Goal: Transaction & Acquisition: Purchase product/service

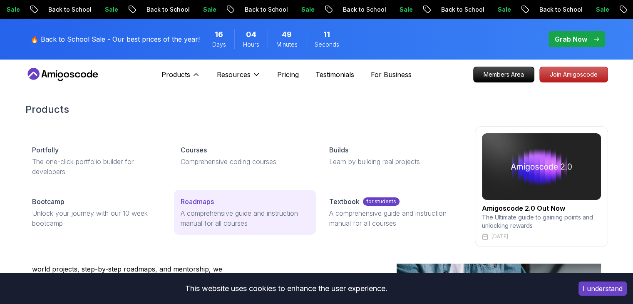
click at [203, 198] on p "Roadmaps" at bounding box center [196, 201] width 33 height 10
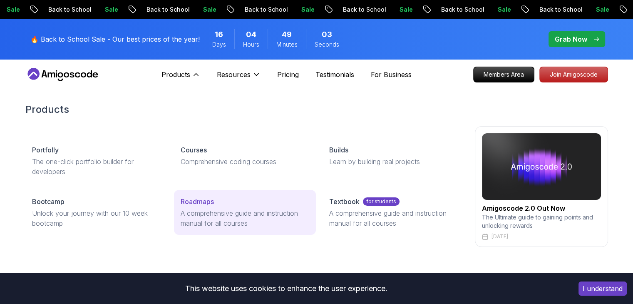
click at [223, 205] on div "Roadmaps" at bounding box center [244, 201] width 129 height 10
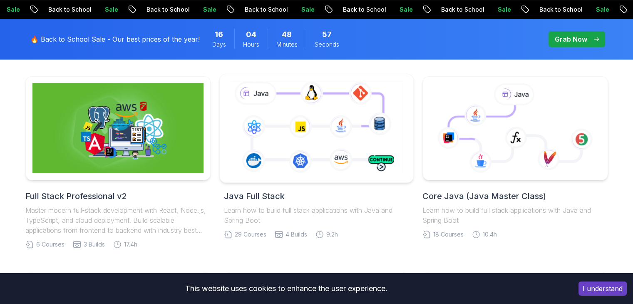
scroll to position [269, 0]
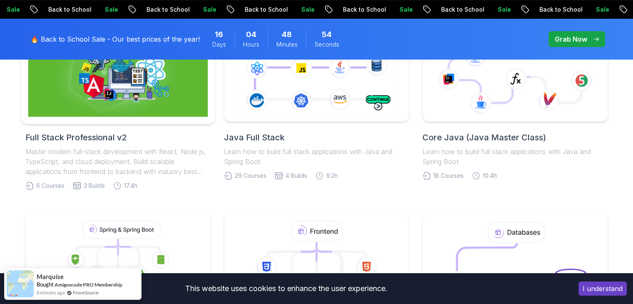
drag, startPoint x: 133, startPoint y: 102, endPoint x: 167, endPoint y: 106, distance: 34.7
click at [167, 106] on img at bounding box center [118, 69] width 180 height 94
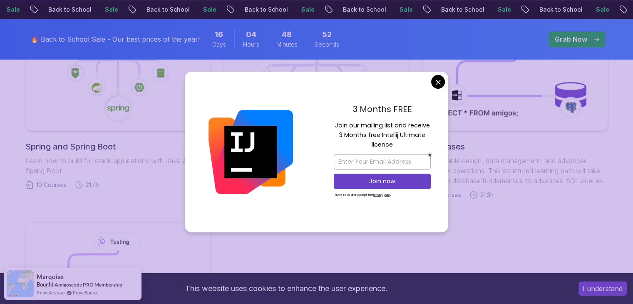
scroll to position [454, 0]
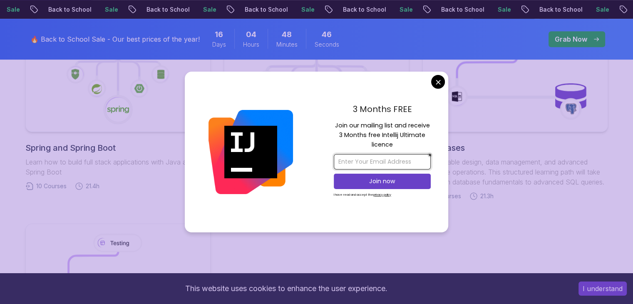
click at [391, 160] on input "email" at bounding box center [382, 161] width 97 height 15
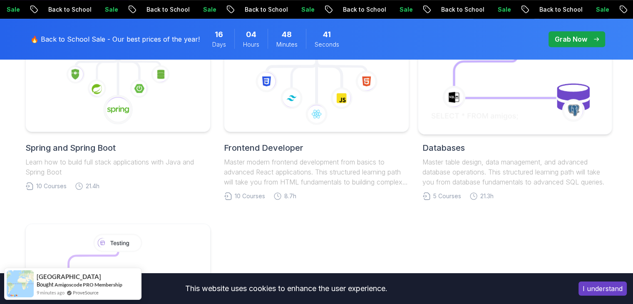
click at [442, 83] on body "Sale Back to School Sale Back to School Sale Back to School Sale Back to School…" at bounding box center [316, 193] width 633 height 1295
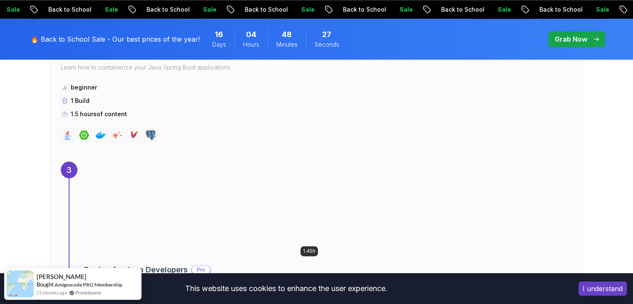
scroll to position [1234, 0]
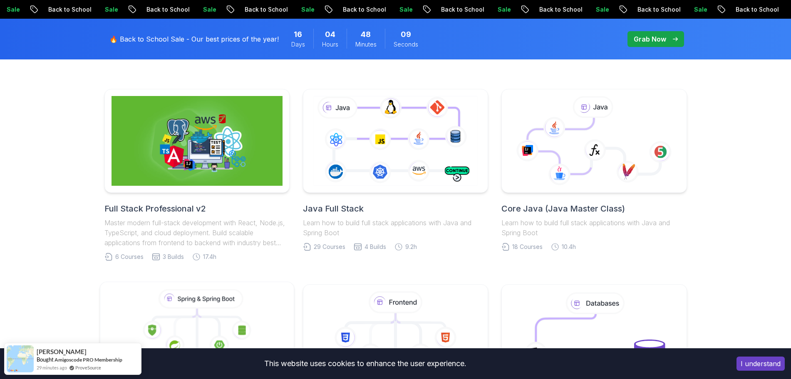
scroll to position [199, 0]
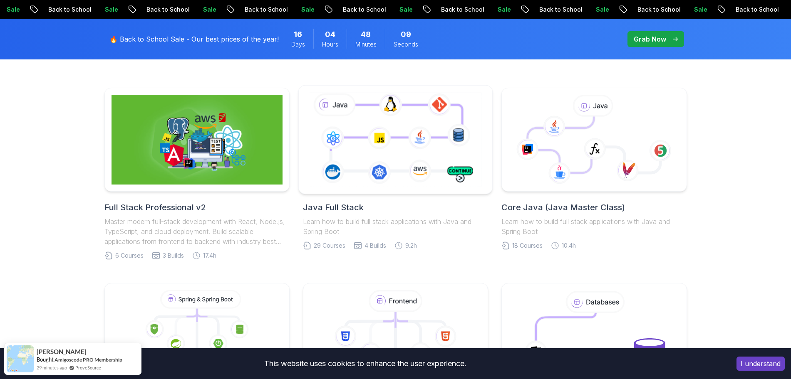
click at [389, 158] on icon at bounding box center [395, 140] width 176 height 98
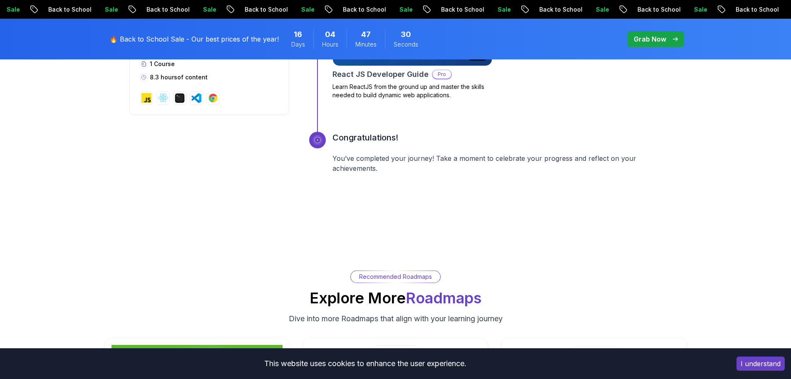
scroll to position [3591, 0]
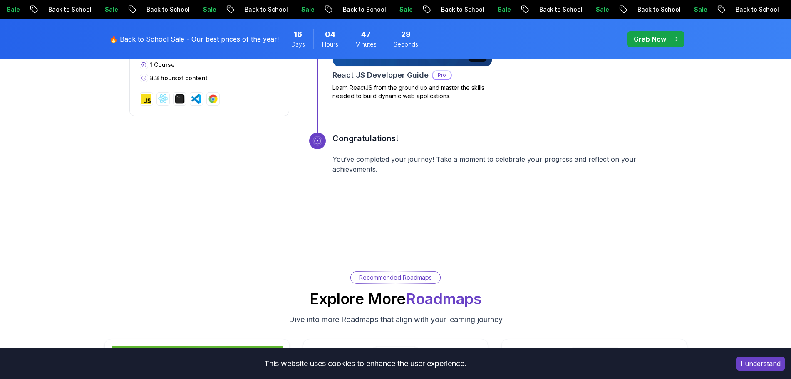
click at [379, 168] on p "You’ve completed your journey! Take a moment to celebrate your progress and ref…" at bounding box center [496, 164] width 329 height 20
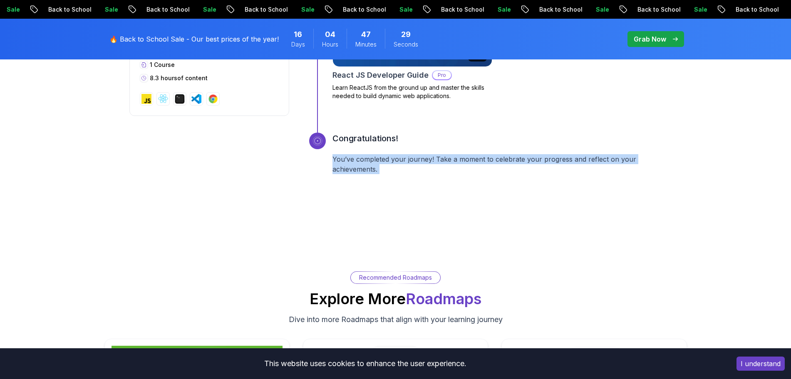
drag, startPoint x: 379, startPoint y: 168, endPoint x: 441, endPoint y: 184, distance: 64.2
click at [441, 184] on div "Congratulations! You’ve completed your journey! Take a moment to celebrate your…" at bounding box center [496, 164] width 329 height 62
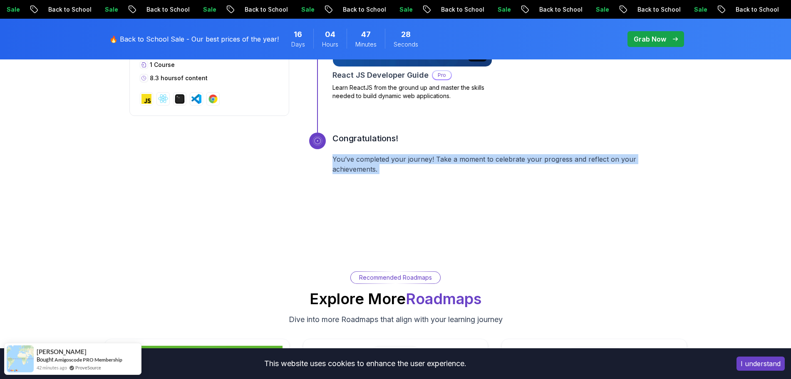
click at [441, 184] on div "Congratulations! You’ve completed your journey! Take a moment to celebrate your…" at bounding box center [496, 164] width 329 height 62
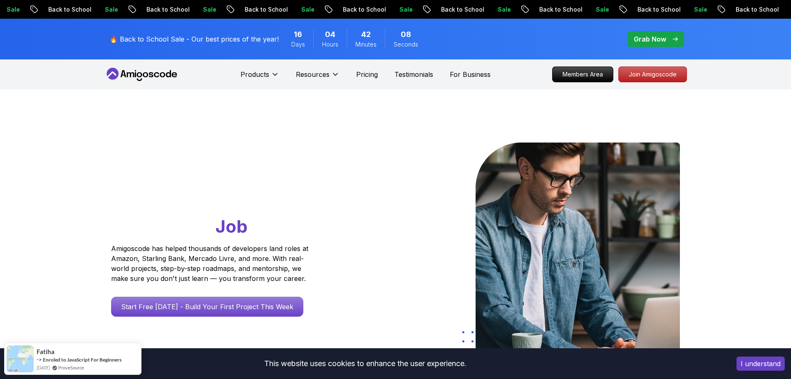
drag, startPoint x: 187, startPoint y: 69, endPoint x: 120, endPoint y: 69, distance: 67.4
click at [120, 69] on nav "Products Resources Pricing Testimonials For Business Members Area Join Amigosco…" at bounding box center [395, 74] width 582 height 30
click at [120, 69] on icon at bounding box center [141, 74] width 75 height 13
click at [652, 32] on span "pre-order" at bounding box center [655, 39] width 57 height 16
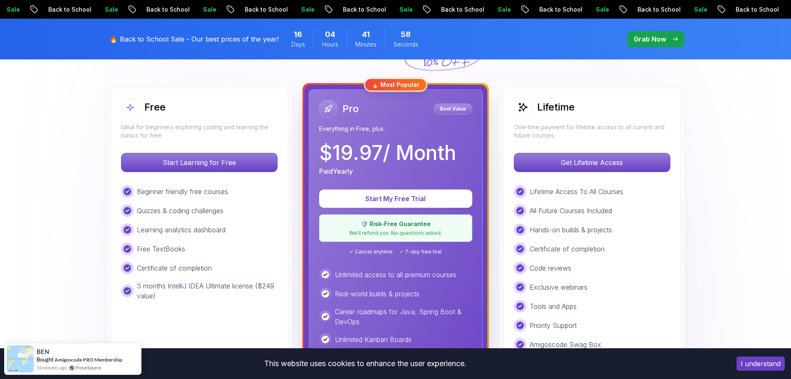
scroll to position [224, 0]
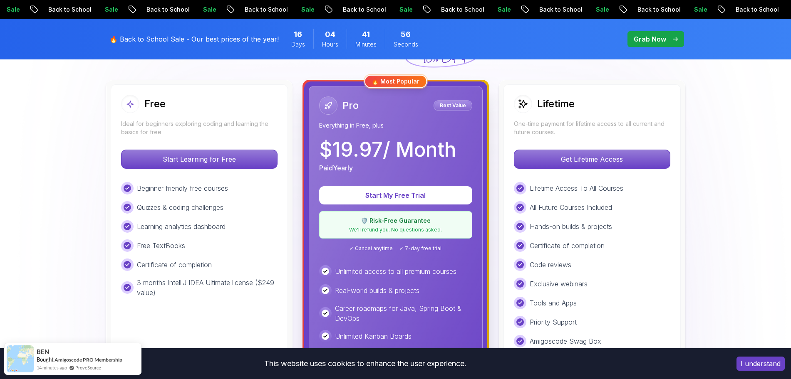
click at [188, 203] on p "Quizzes & coding challenges" at bounding box center [180, 208] width 87 height 10
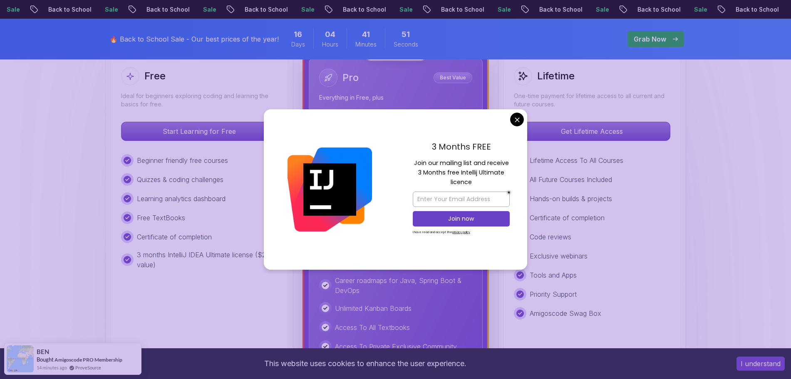
scroll to position [251, 0]
click at [445, 202] on input "email" at bounding box center [461, 199] width 97 height 15
type input "csabdulgaffar@gmail.com"
click at [468, 219] on p "Join now" at bounding box center [461, 219] width 79 height 8
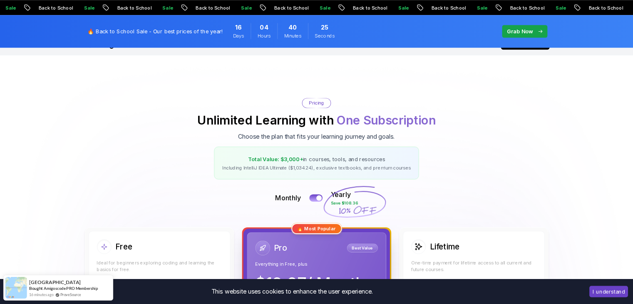
scroll to position [0, 0]
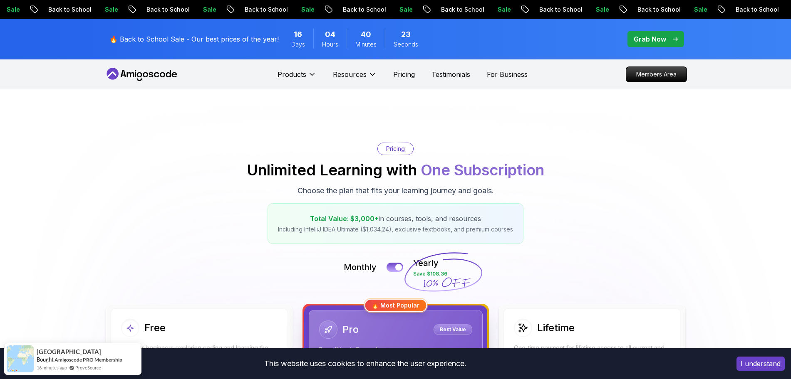
click at [401, 40] on span "23" at bounding box center [406, 35] width 10 height 12
click at [404, 67] on div "Products Resources Pricing Testimonials For Business" at bounding box center [402, 74] width 250 height 17
click at [404, 78] on p "Pricing" at bounding box center [404, 74] width 22 height 10
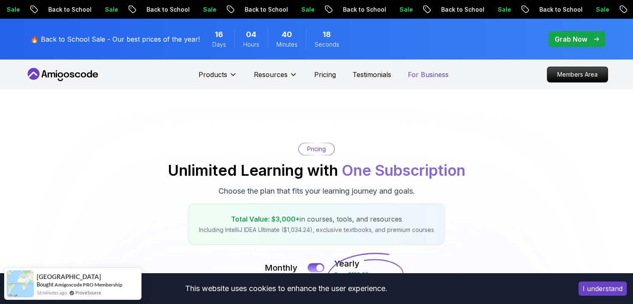
click at [434, 70] on p "For Business" at bounding box center [428, 74] width 41 height 10
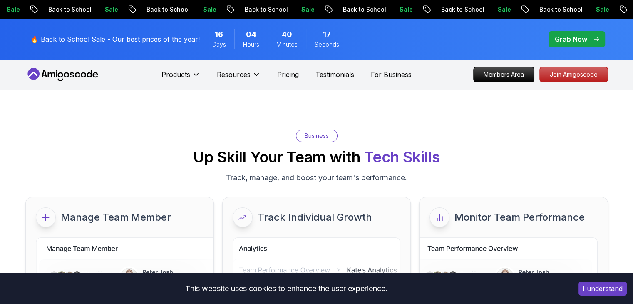
click at [434, 70] on nav "Products Resources Pricing Testimonials For Business Members Area Join Amigosco…" at bounding box center [316, 74] width 582 height 30
drag, startPoint x: 361, startPoint y: 75, endPoint x: 341, endPoint y: 75, distance: 20.4
click at [341, 75] on div "Products Resources Pricing Testimonials For Business" at bounding box center [286, 74] width 250 height 17
click at [341, 75] on p "Testimonials" at bounding box center [334, 74] width 39 height 10
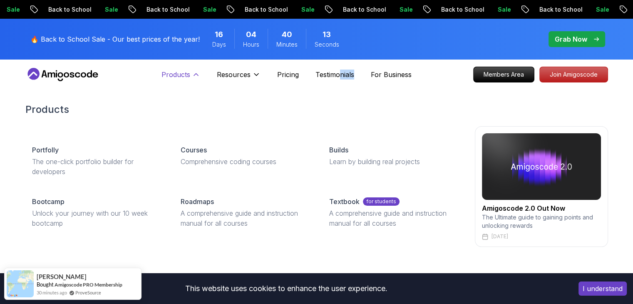
click at [188, 74] on p "Products" at bounding box center [175, 74] width 29 height 10
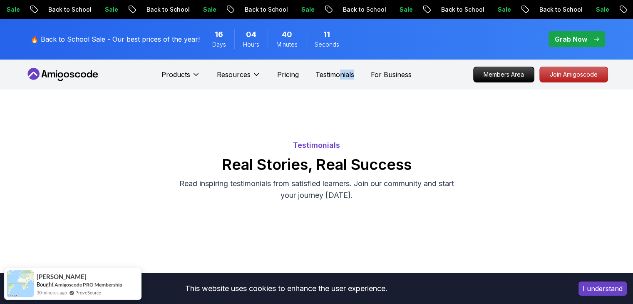
click at [45, 78] on icon at bounding box center [62, 74] width 75 height 13
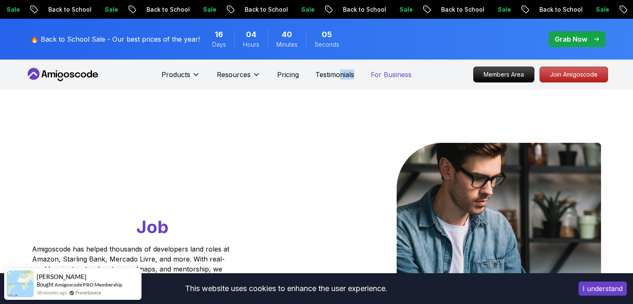
click at [394, 74] on p "For Business" at bounding box center [391, 74] width 41 height 10
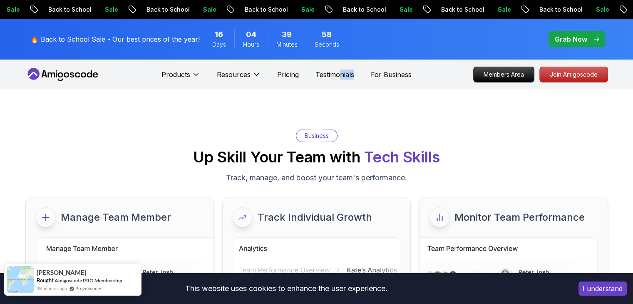
click at [101, 280] on link "Amigoscode PRO Membership" at bounding box center [88, 280] width 68 height 6
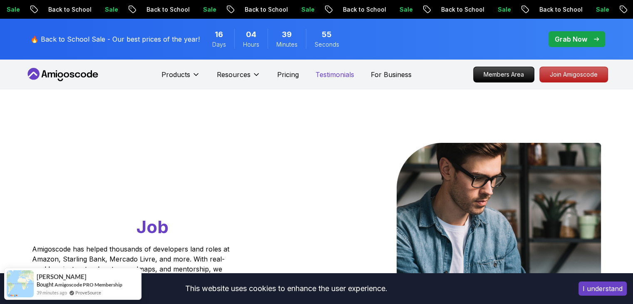
click at [338, 73] on p "Testimonials" at bounding box center [334, 74] width 39 height 10
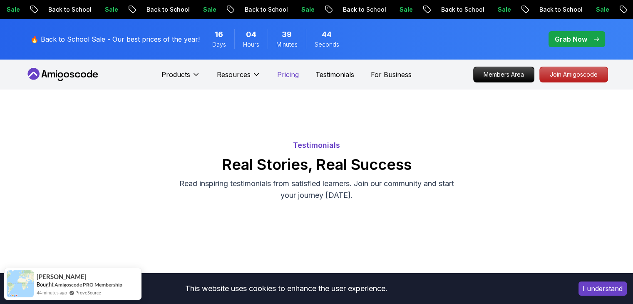
click at [280, 75] on p "Pricing" at bounding box center [288, 74] width 22 height 10
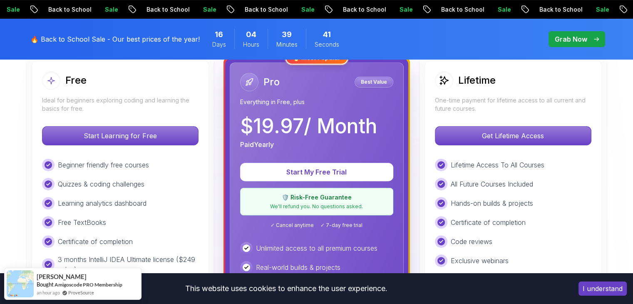
scroll to position [249, 0]
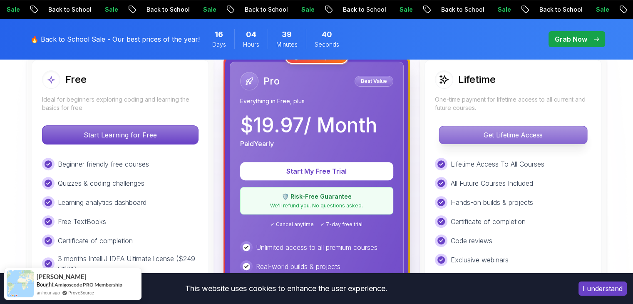
click at [497, 129] on p "Get Lifetime Access" at bounding box center [513, 134] width 148 height 17
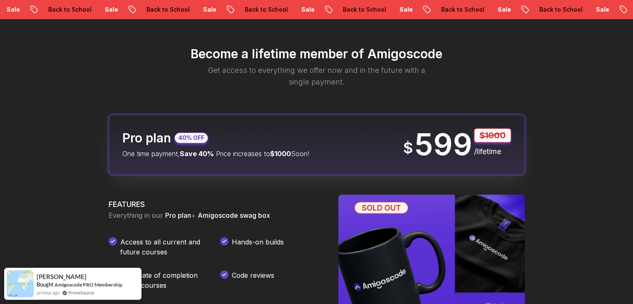
scroll to position [1015, 0]
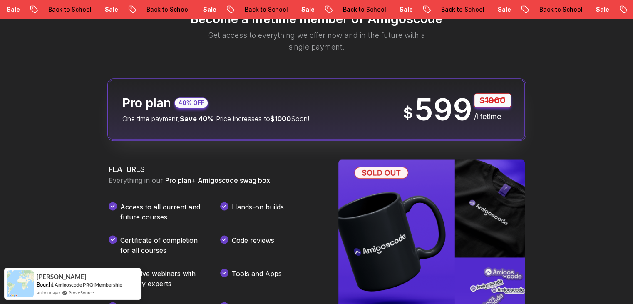
drag, startPoint x: 402, startPoint y: 111, endPoint x: 452, endPoint y: 113, distance: 50.3
click at [452, 113] on div "Pro plan 40% OFF One time payment, Save 40% Price increases to $1000 Soon! $ 59…" at bounding box center [317, 109] width 416 height 60
click at [452, 113] on p "599" at bounding box center [443, 109] width 58 height 30
click at [388, 126] on div "Pro plan 40% OFF One time payment, Save 40% Price increases to $1000 Soon! $ 59…" at bounding box center [317, 109] width 416 height 60
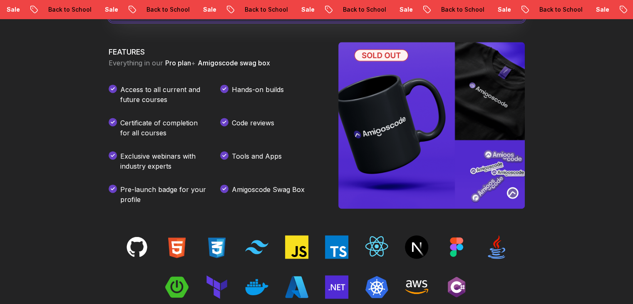
scroll to position [1248, 0]
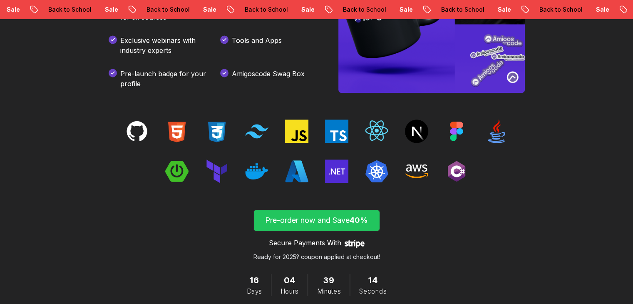
click at [321, 222] on p "Pre-order now and Save 40%" at bounding box center [316, 220] width 106 height 12
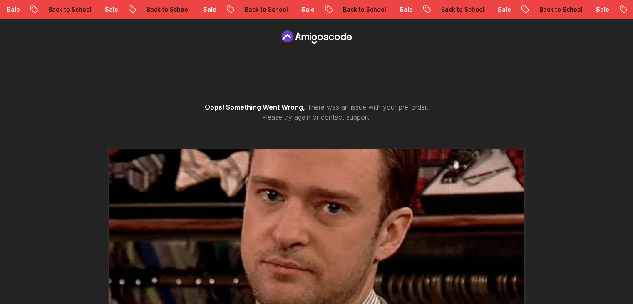
drag, startPoint x: 364, startPoint y: 39, endPoint x: 295, endPoint y: 45, distance: 69.4
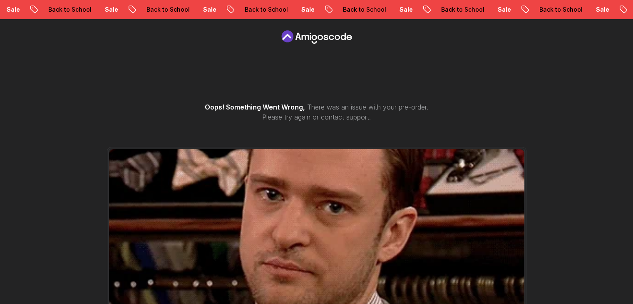
click at [295, 45] on nav at bounding box center [316, 37] width 633 height 37
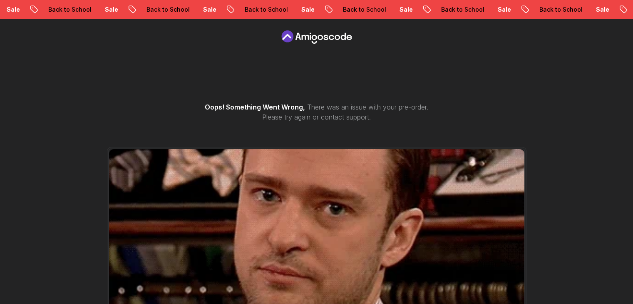
click at [315, 40] on icon at bounding box center [313, 37] width 5 height 5
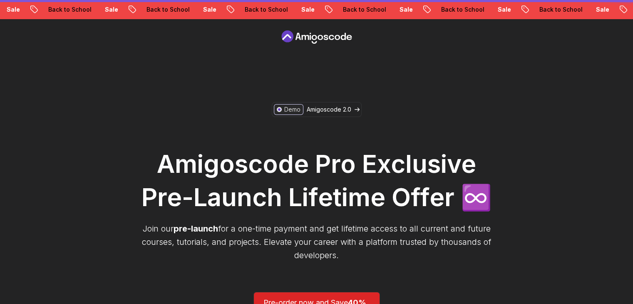
click at [315, 40] on icon at bounding box center [313, 37] width 5 height 5
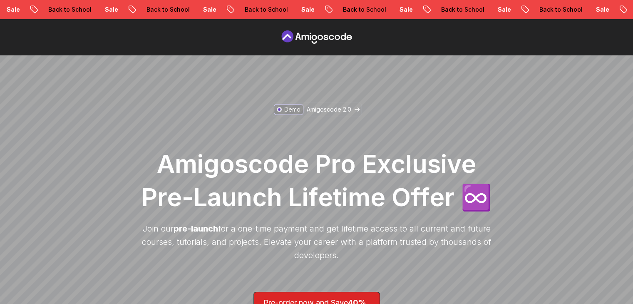
drag, startPoint x: 315, startPoint y: 40, endPoint x: 136, endPoint y: -6, distance: 184.2
